Goal: Find specific page/section: Find specific page/section

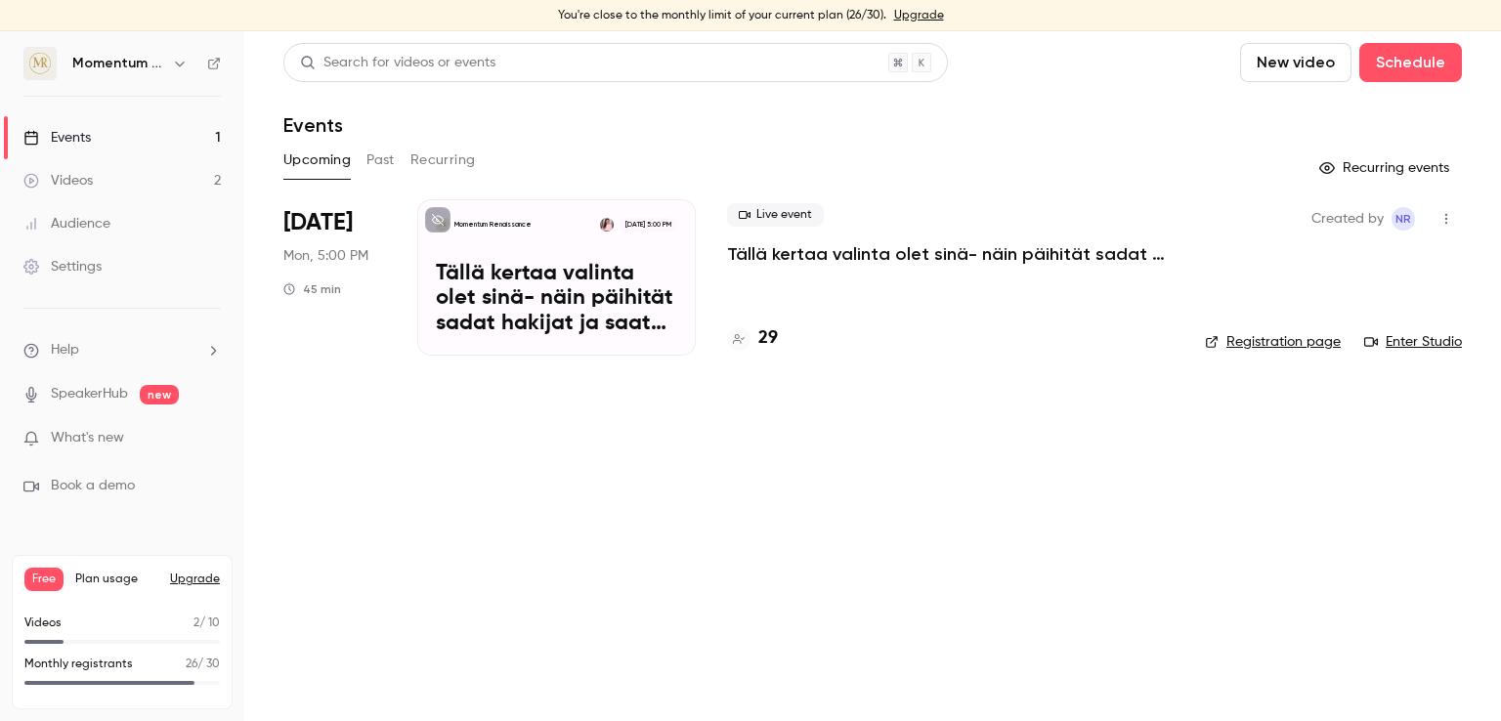
click at [485, 289] on p "Tällä kertaa valinta olet sinä- näin päihität sadat hakijat ja saat kutsun haas…" at bounding box center [556, 299] width 241 height 75
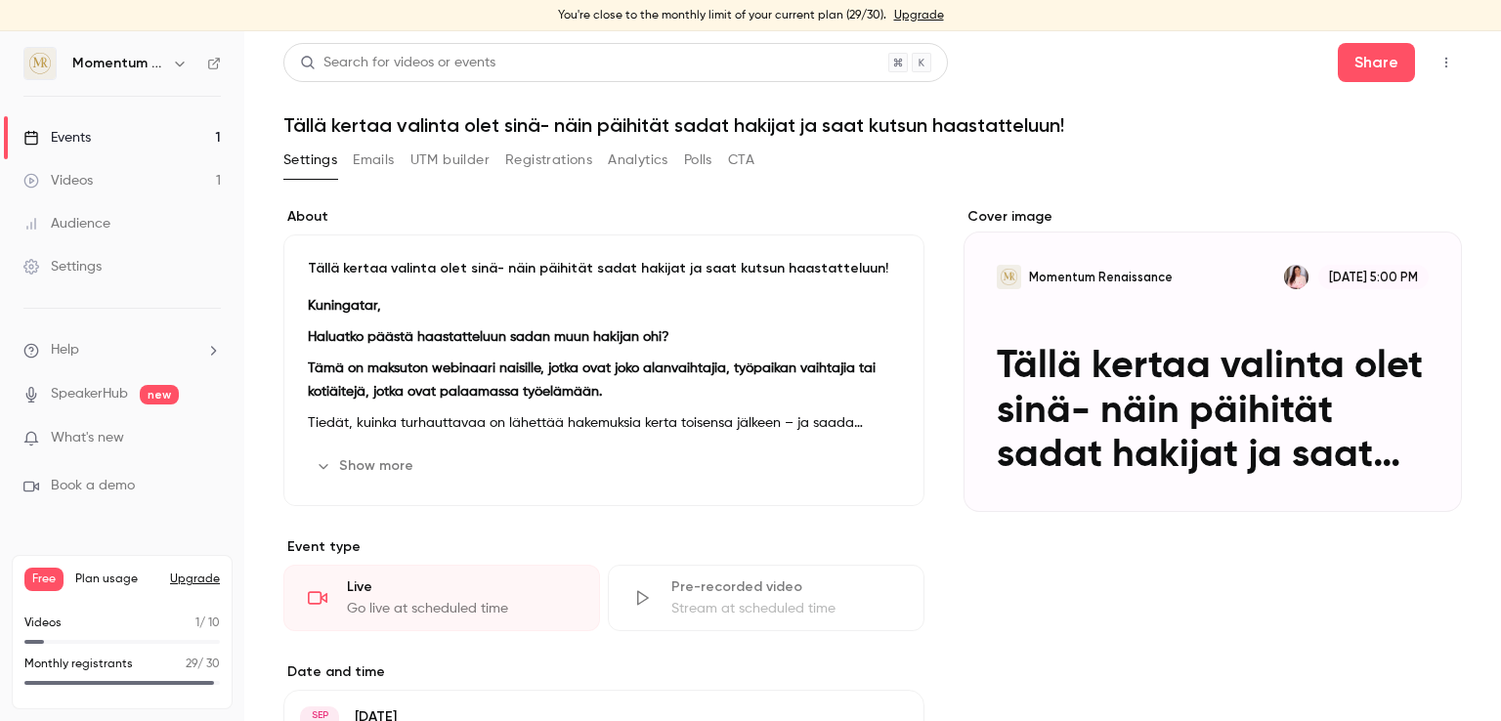
click at [113, 143] on link "Events 1" at bounding box center [122, 137] width 244 height 43
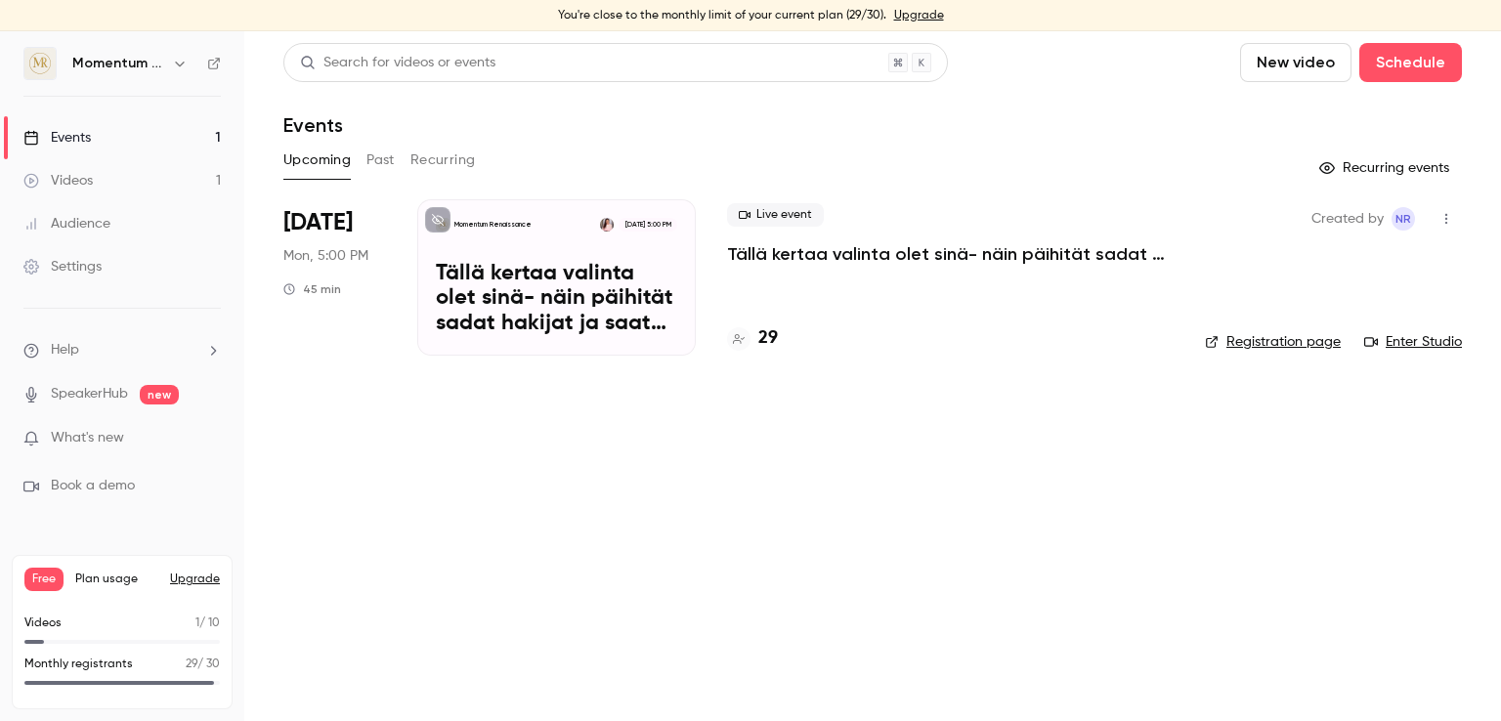
click at [507, 307] on p "Tällä kertaa valinta olet sinä- näin päihität sadat hakijat ja saat kutsun haas…" at bounding box center [556, 299] width 241 height 75
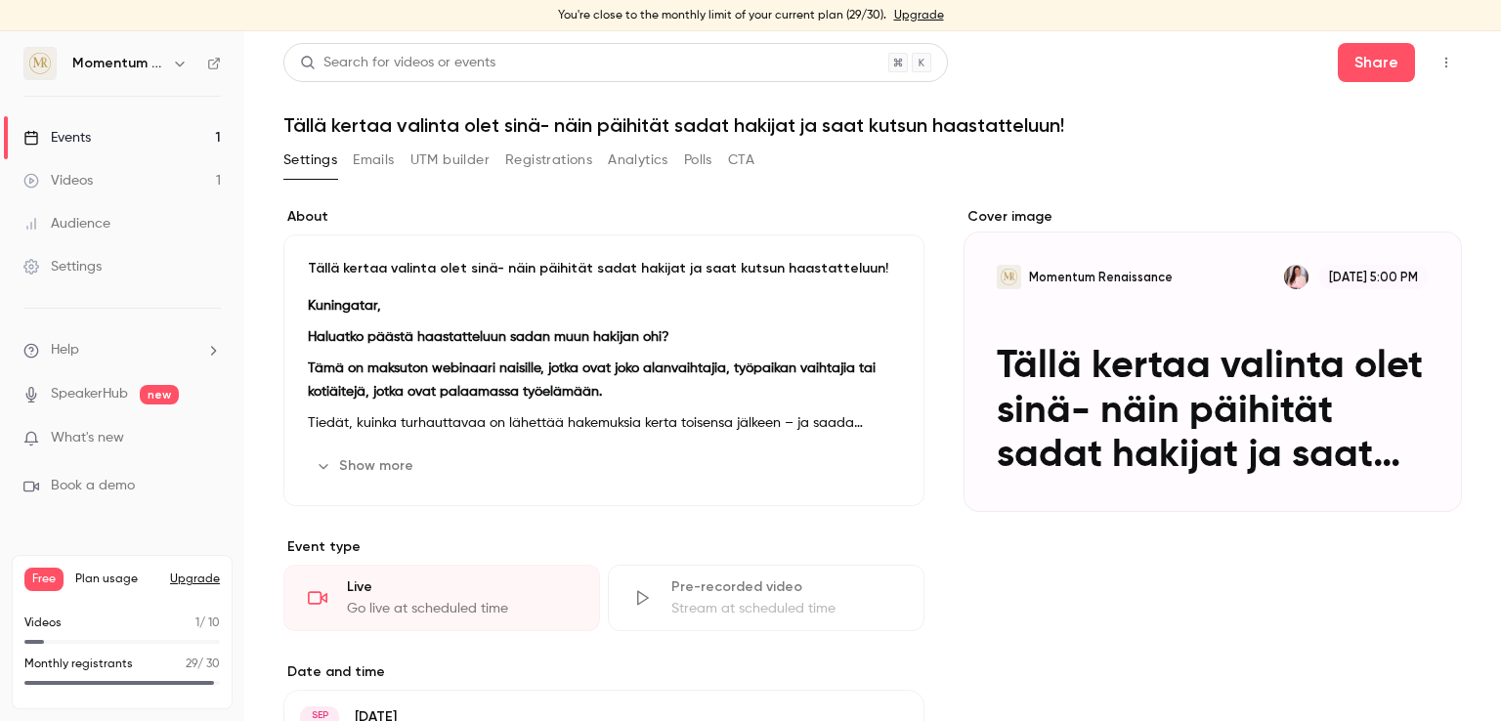
click at [1228, 402] on div "Cover image" at bounding box center [1212, 359] width 498 height 305
click at [0, 0] on input "Momentum Renaissance [DATE] 5:00 PM Tällä kertaa valinta olet sinä- näin päihit…" at bounding box center [0, 0] width 0 height 0
click at [381, 466] on button "Show more" at bounding box center [366, 465] width 117 height 31
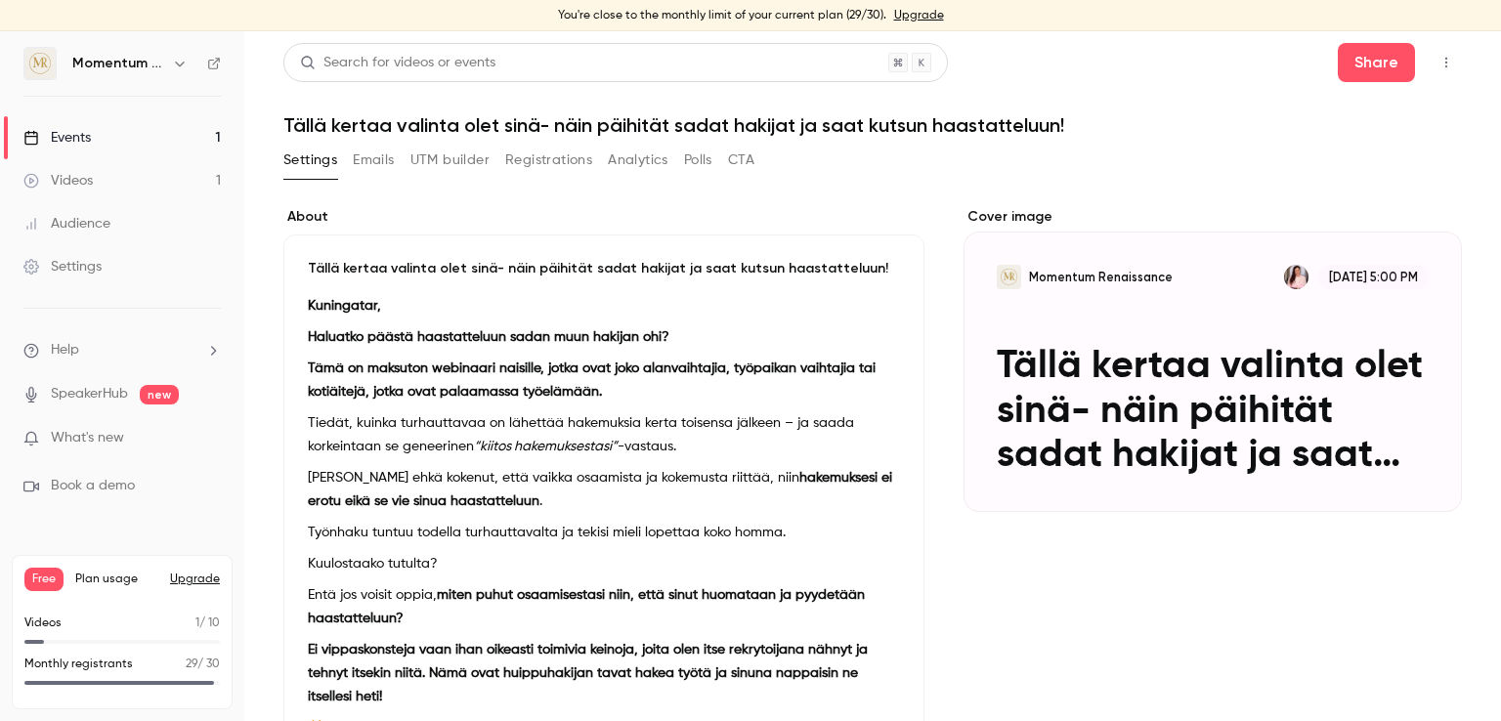
click at [110, 138] on link "Events 1" at bounding box center [122, 137] width 244 height 43
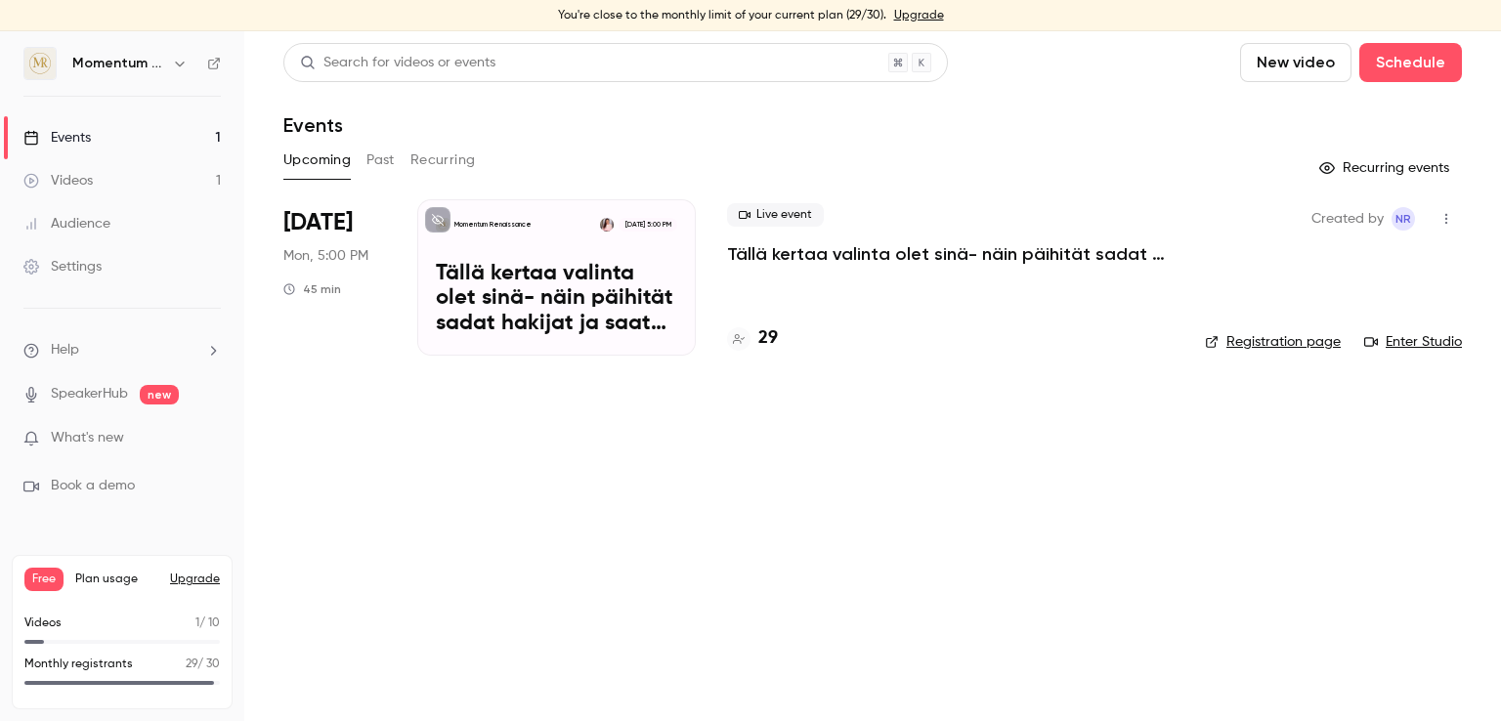
click at [1399, 343] on link "Enter Studio" at bounding box center [1413, 342] width 98 height 20
